Goal: Find specific page/section: Find specific page/section

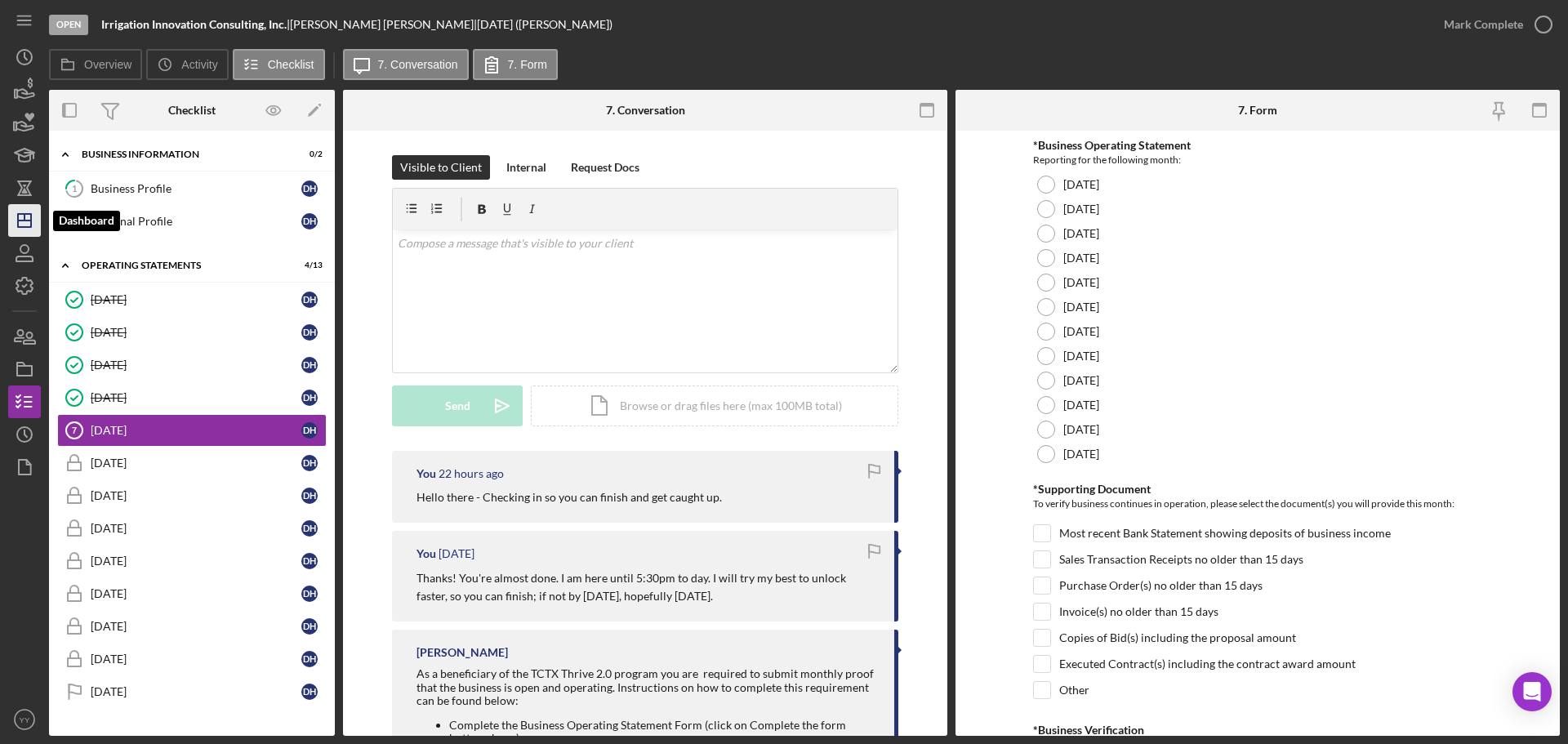
click at [28, 224] on icon "Icon/Dashboard" at bounding box center [24, 220] width 41 height 41
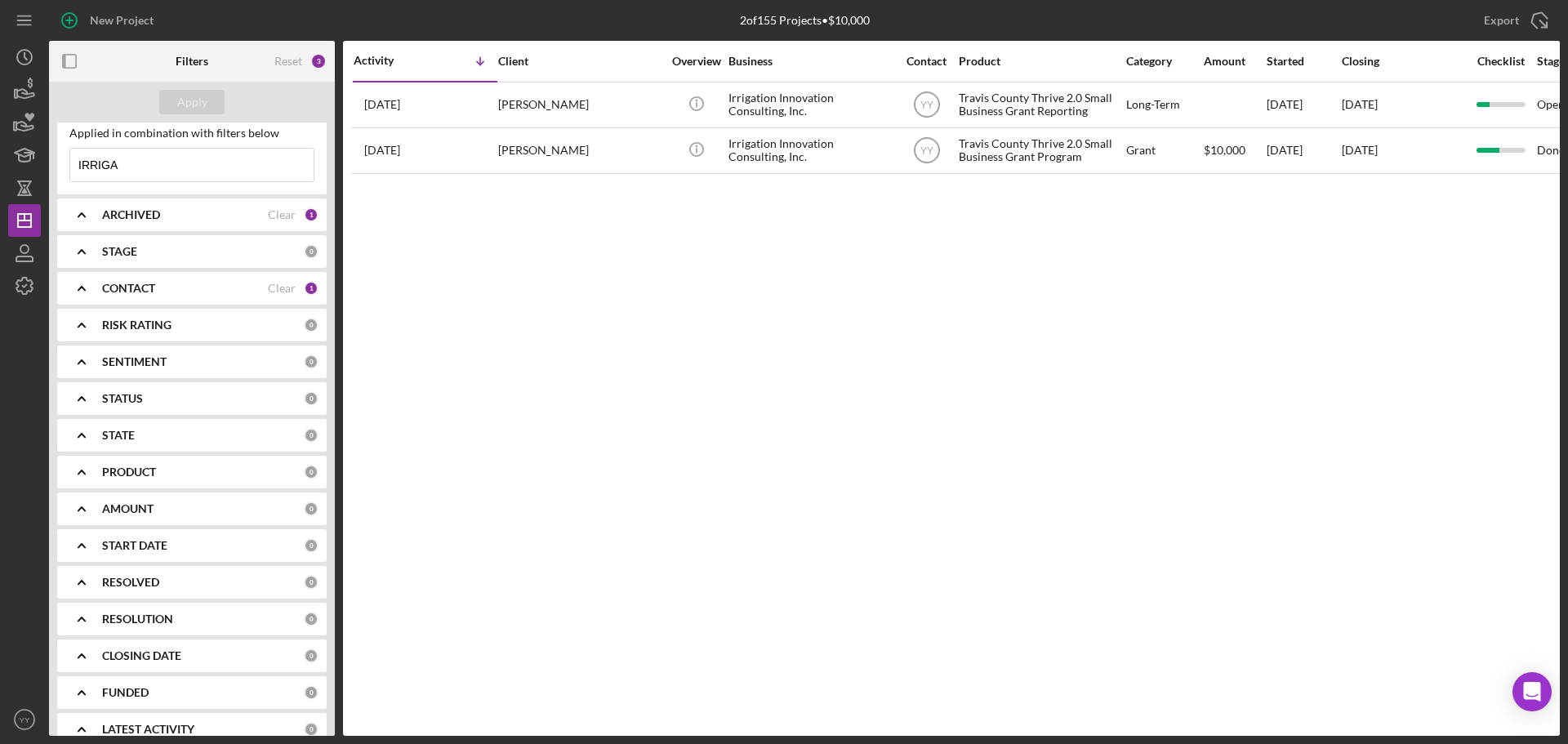
scroll to position [64, 0]
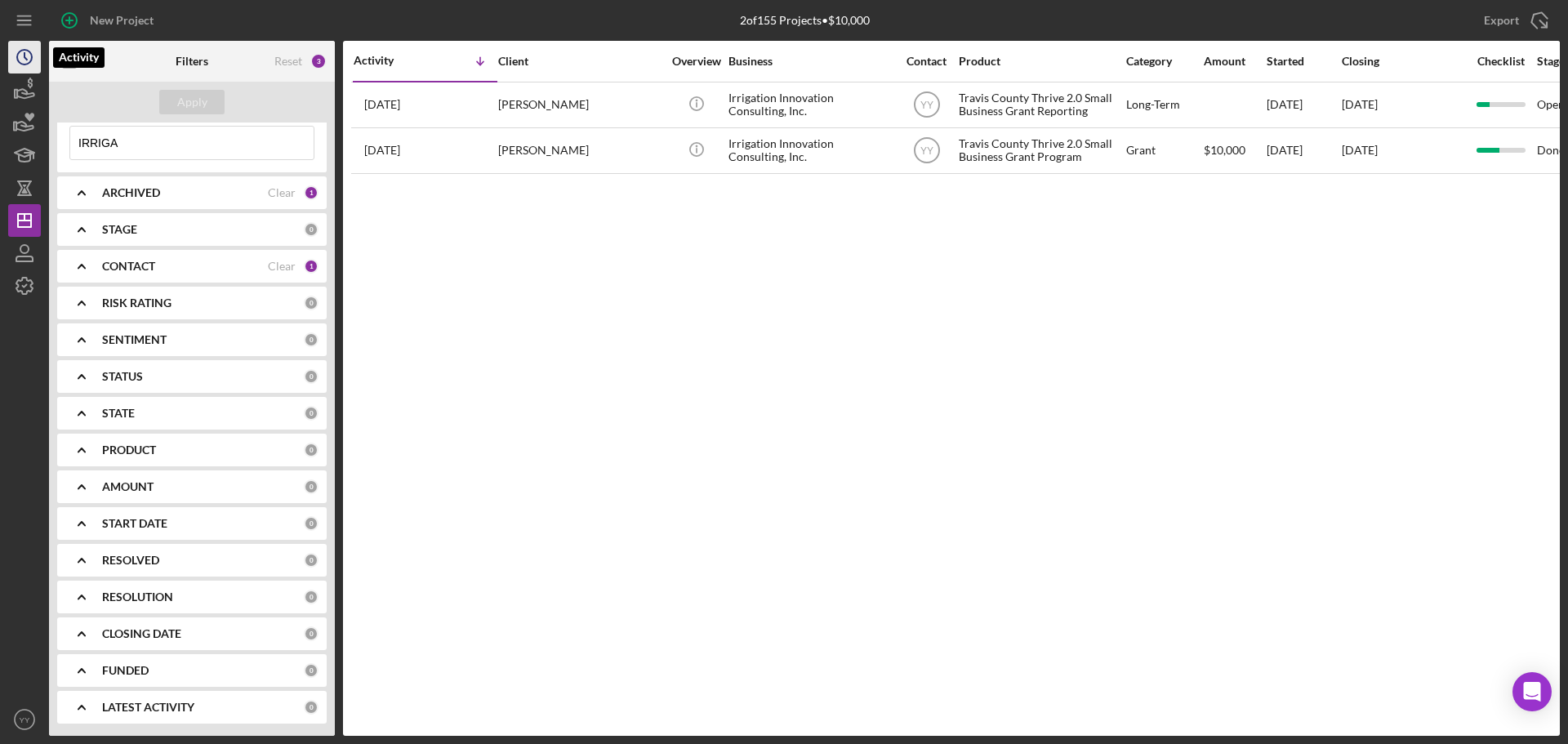
click at [18, 67] on icon "Icon/History" at bounding box center [24, 57] width 41 height 41
